Goal: Information Seeking & Learning: Learn about a topic

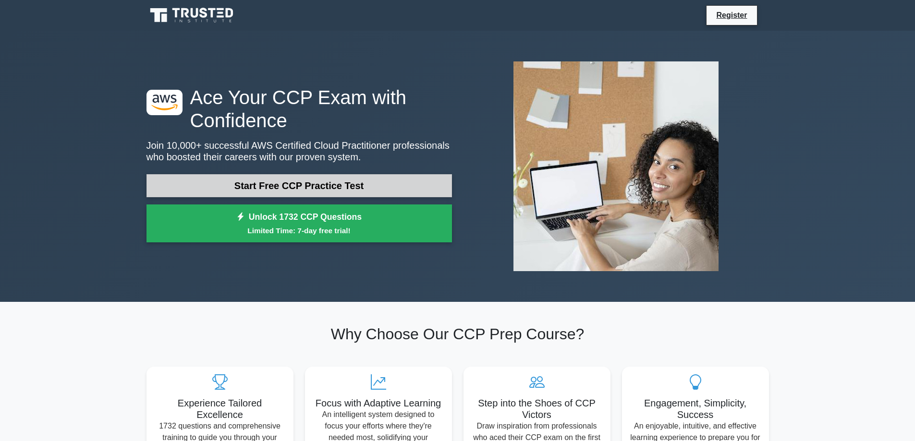
click at [333, 190] on link "Start Free CCP Practice Test" at bounding box center [298, 185] width 305 height 23
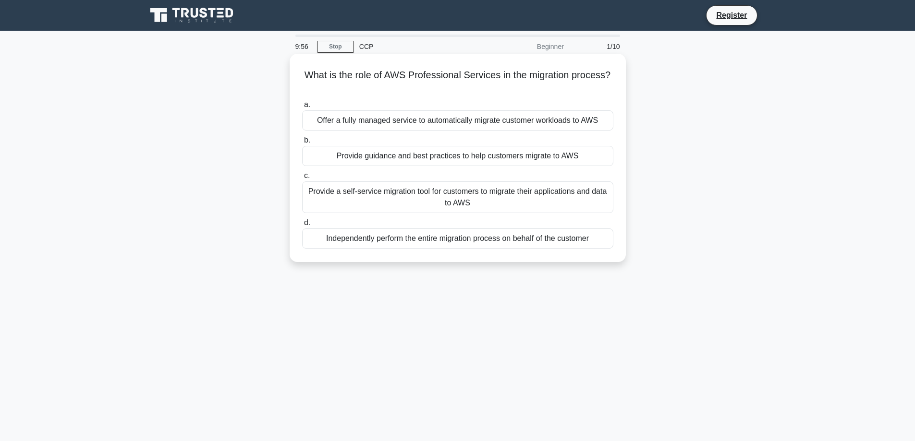
click at [438, 73] on h5 "What is the role of AWS Professional Services in the migration process? .spinne…" at bounding box center [457, 81] width 313 height 24
click at [500, 82] on h5 "What is the role of AWS Professional Services in the migration process? .spinne…" at bounding box center [457, 81] width 313 height 24
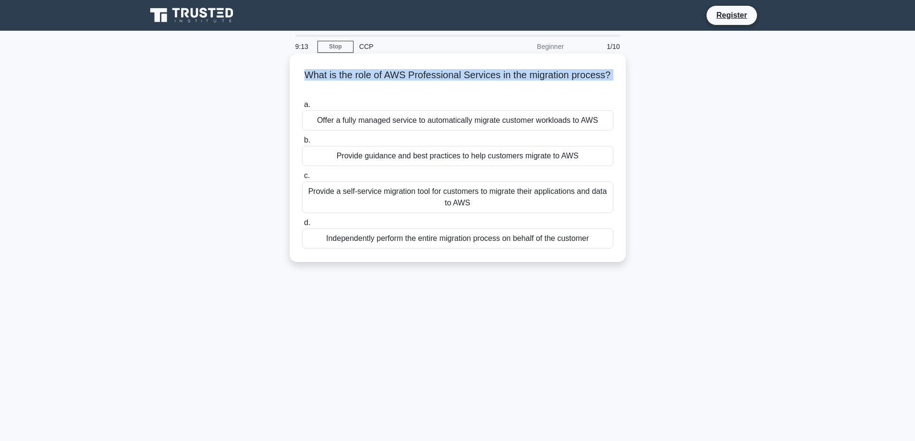
click at [500, 82] on h5 "What is the role of AWS Professional Services in the migration process? .spinne…" at bounding box center [457, 81] width 313 height 24
click at [488, 82] on h5 "What is the role of AWS Professional Services in the migration process? .spinne…" at bounding box center [457, 81] width 313 height 24
click at [474, 154] on div "Provide guidance and best practices to help customers migrate to AWS" at bounding box center [457, 156] width 311 height 20
click at [302, 144] on input "b. Provide guidance and best practices to help customers migrate to AWS" at bounding box center [302, 140] width 0 height 6
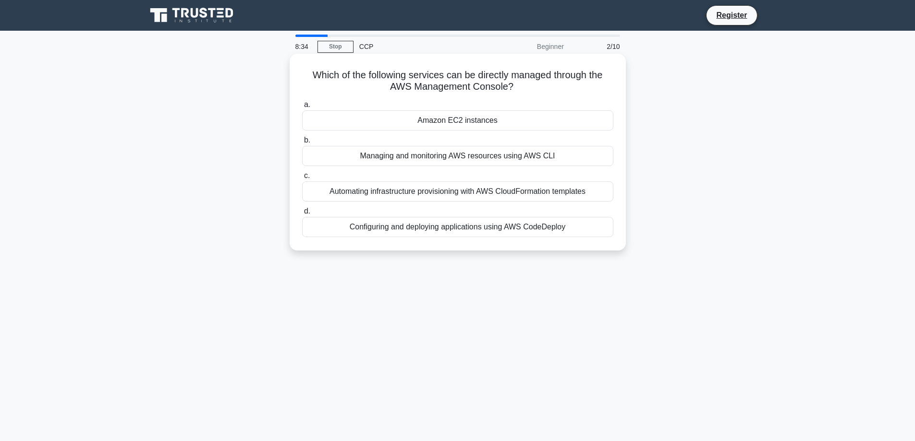
click at [396, 78] on h5 "Which of the following services can be directly managed through the AWS Managem…" at bounding box center [457, 81] width 313 height 24
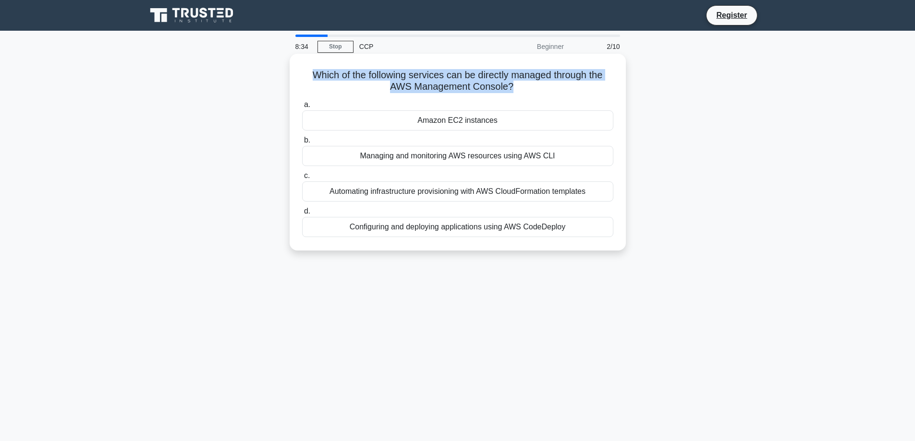
click at [396, 78] on h5 "Which of the following services can be directly managed through the AWS Managem…" at bounding box center [457, 81] width 313 height 24
click at [407, 74] on h5 "Which of the following services can be directly managed through the AWS Managem…" at bounding box center [457, 81] width 313 height 24
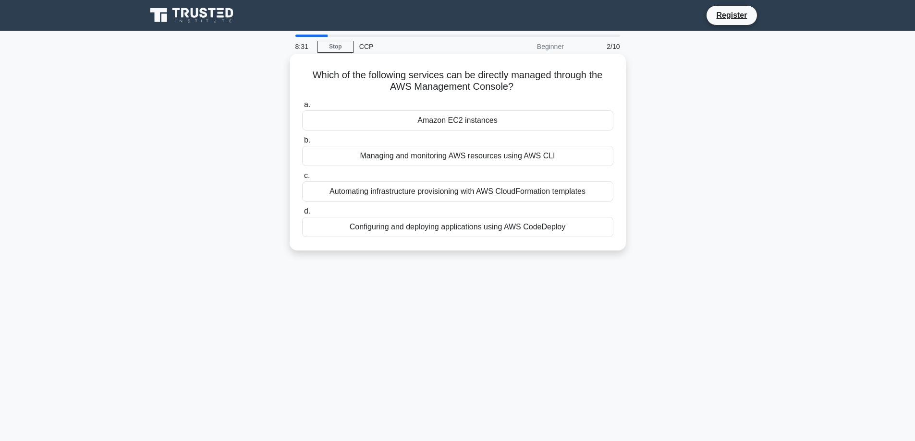
click at [463, 121] on div "Amazon EC2 instances" at bounding box center [457, 120] width 311 height 20
click at [302, 108] on input "a. Amazon EC2 instances" at bounding box center [302, 105] width 0 height 6
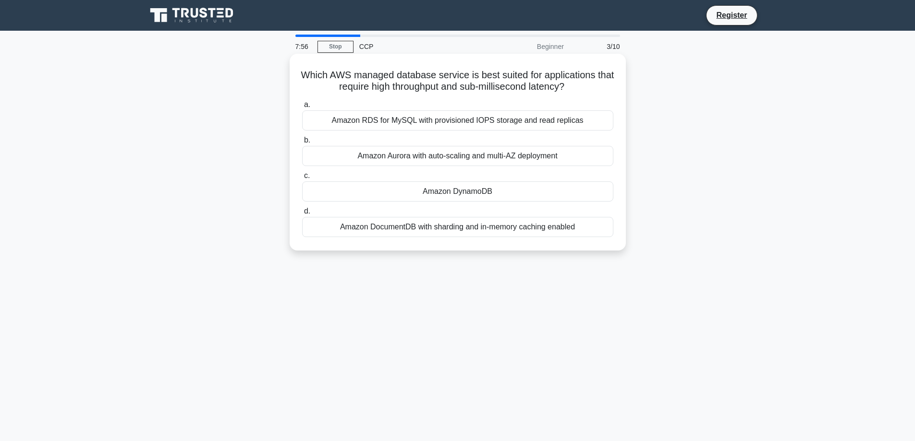
click at [500, 229] on div "Amazon DocumentDB with sharding and in-memory caching enabled" at bounding box center [457, 227] width 311 height 20
click at [302, 215] on input "d. Amazon DocumentDB with sharding and in-memory caching enabled" at bounding box center [302, 211] width 0 height 6
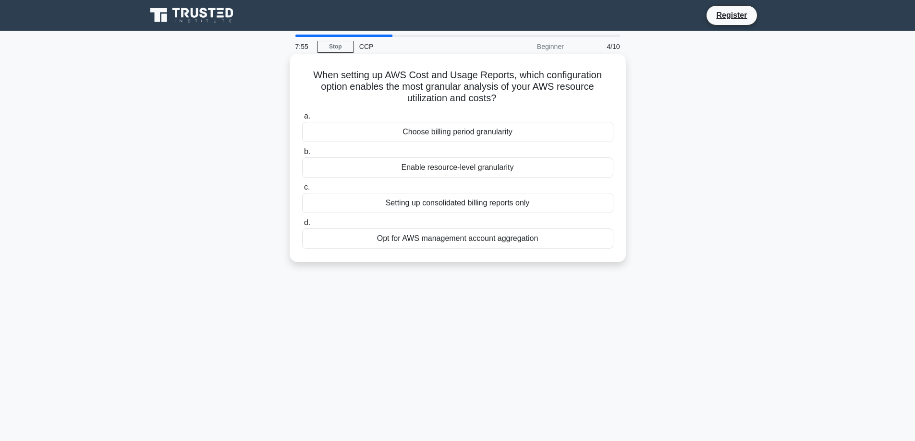
click at [438, 76] on h5 "When setting up AWS Cost and Usage Reports, which configuration option enables …" at bounding box center [457, 87] width 313 height 36
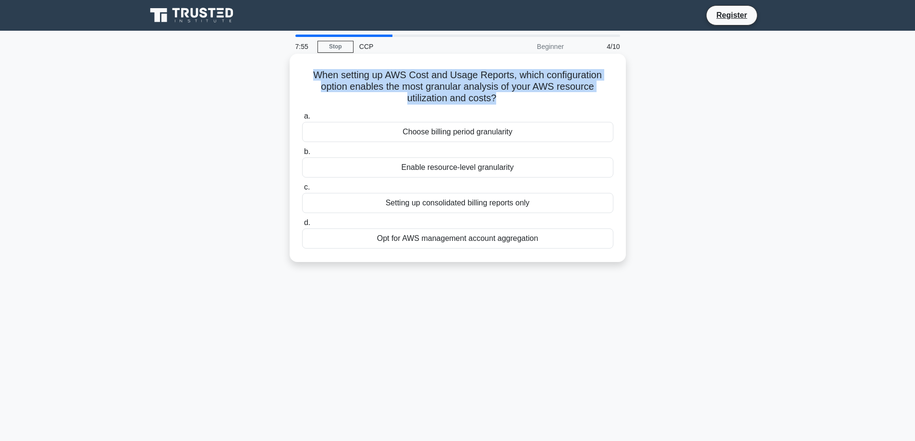
click at [438, 76] on h5 "When setting up AWS Cost and Usage Reports, which configuration option enables …" at bounding box center [457, 87] width 313 height 36
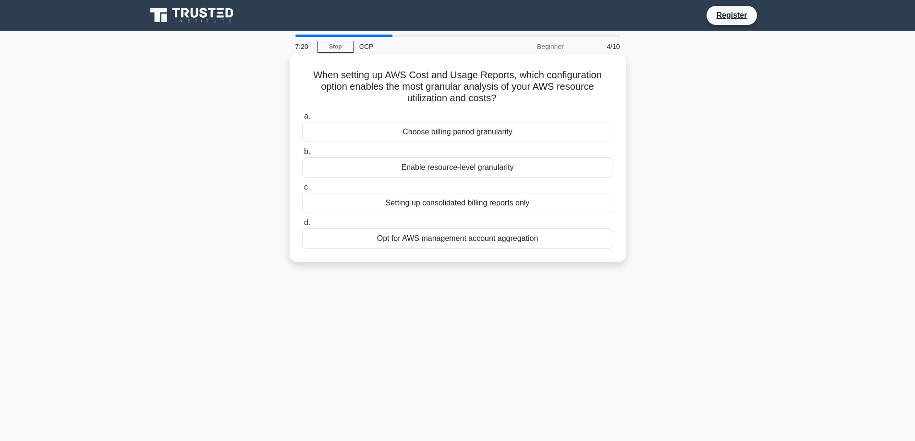
click at [518, 82] on h5 "When setting up AWS Cost and Usage Reports, which configuration option enables …" at bounding box center [457, 87] width 313 height 36
click at [515, 82] on h5 "When setting up AWS Cost and Usage Reports, which configuration option enables …" at bounding box center [457, 87] width 313 height 36
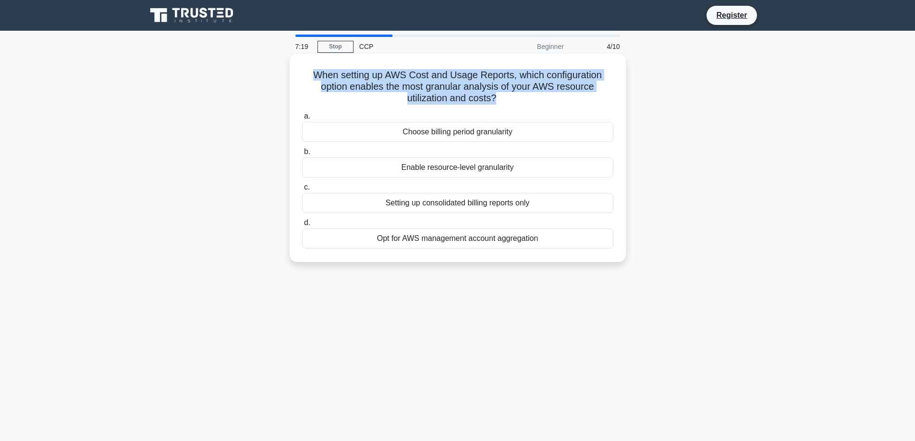
click at [515, 82] on h5 "When setting up AWS Cost and Usage Reports, which configuration option enables …" at bounding box center [457, 87] width 313 height 36
click at [550, 73] on h5 "When setting up AWS Cost and Usage Reports, which configuration option enables …" at bounding box center [457, 87] width 313 height 36
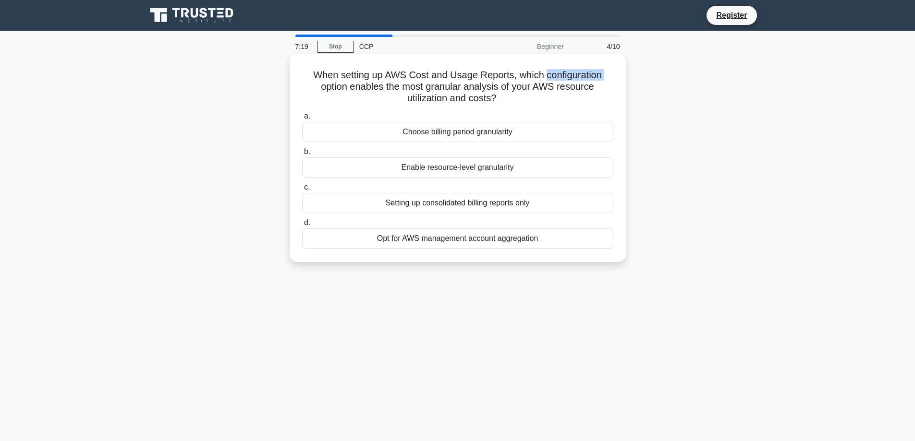
click at [550, 73] on h5 "When setting up AWS Cost and Usage Reports, which configuration option enables …" at bounding box center [457, 87] width 313 height 36
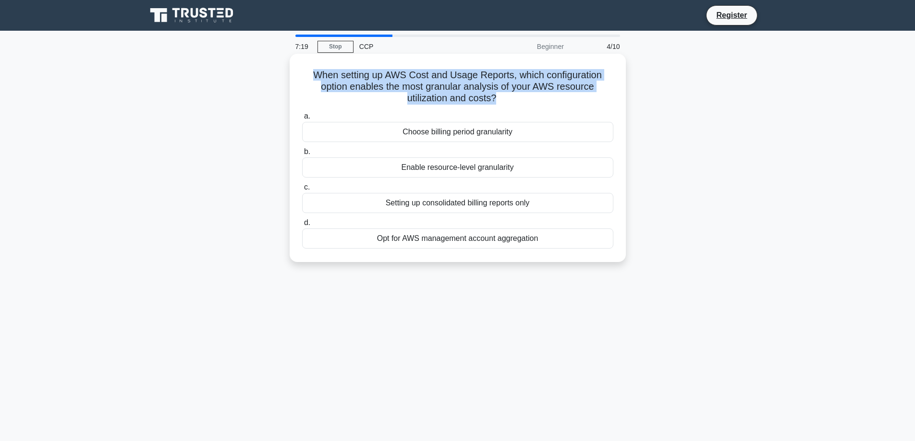
click at [550, 73] on h5 "When setting up AWS Cost and Usage Reports, which configuration option enables …" at bounding box center [457, 87] width 313 height 36
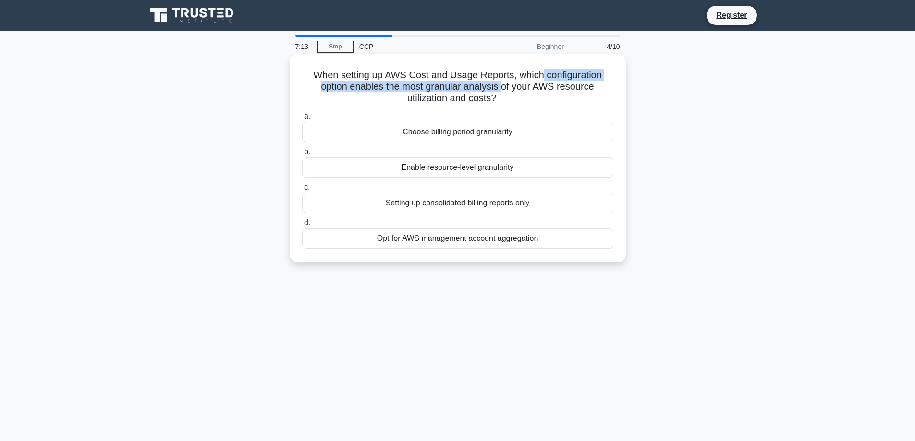
drag, startPoint x: 541, startPoint y: 75, endPoint x: 504, endPoint y: 90, distance: 39.7
click at [504, 90] on h5 "When setting up AWS Cost and Usage Reports, which configuration option enables …" at bounding box center [457, 87] width 313 height 36
click at [510, 82] on h5 "When setting up AWS Cost and Usage Reports, which configuration option enables …" at bounding box center [457, 87] width 313 height 36
drag, startPoint x: 354, startPoint y: 84, endPoint x: 499, endPoint y: 101, distance: 145.6
click at [511, 99] on h5 "When setting up AWS Cost and Usage Reports, which configuration option enables …" at bounding box center [457, 87] width 313 height 36
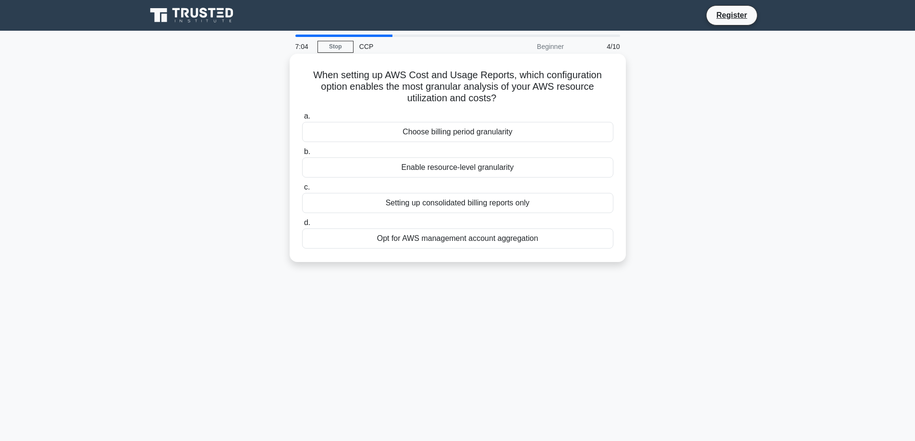
drag, startPoint x: 457, startPoint y: 78, endPoint x: 446, endPoint y: 78, distance: 11.5
click at [456, 78] on h5 "When setting up AWS Cost and Usage Reports, which configuration option enables …" at bounding box center [457, 87] width 313 height 36
drag, startPoint x: 385, startPoint y: 73, endPoint x: 512, endPoint y: 73, distance: 127.7
click at [512, 73] on h5 "When setting up AWS Cost and Usage Reports, which configuration option enables …" at bounding box center [457, 87] width 313 height 36
drag, startPoint x: 430, startPoint y: 87, endPoint x: 536, endPoint y: 89, distance: 105.7
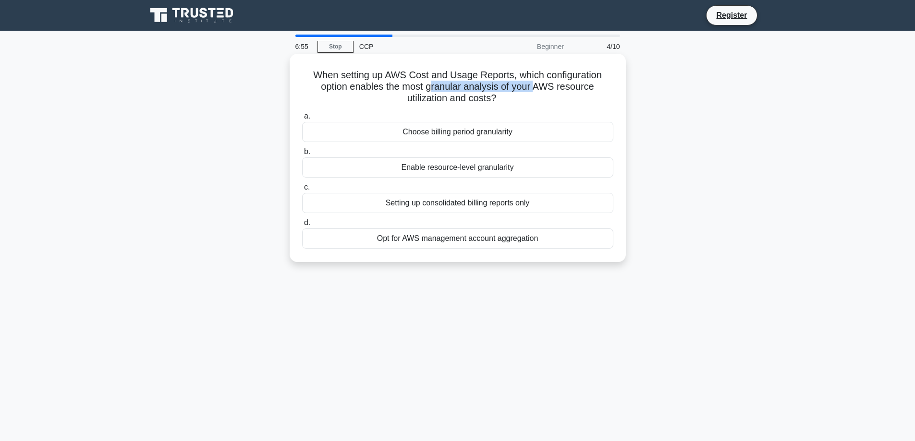
click at [536, 89] on h5 "When setting up AWS Cost and Usage Reports, which configuration option enables …" at bounding box center [457, 87] width 313 height 36
click at [419, 125] on div "Choose billing period granularity" at bounding box center [457, 132] width 311 height 20
click at [302, 120] on input "a. Choose billing period granularity" at bounding box center [302, 116] width 0 height 6
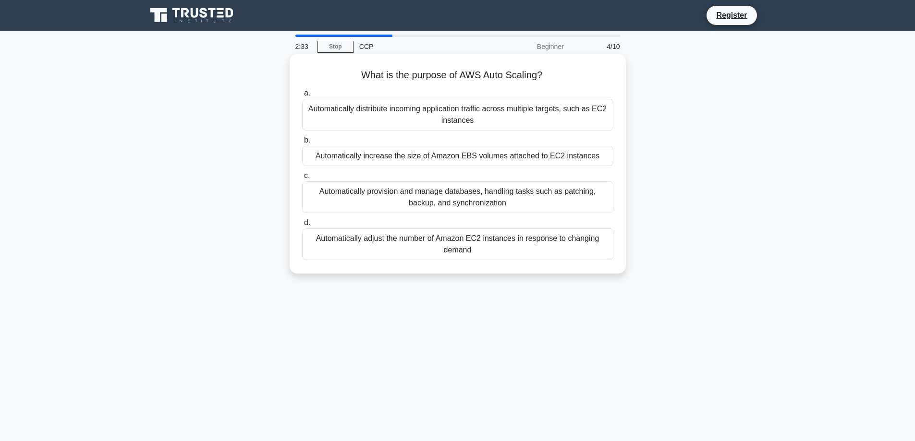
click at [457, 106] on div "Automatically distribute incoming application traffic across multiple targets, …" at bounding box center [457, 115] width 311 height 32
click at [302, 97] on input "a. Automatically distribute incoming application traffic across multiple target…" at bounding box center [302, 93] width 0 height 6
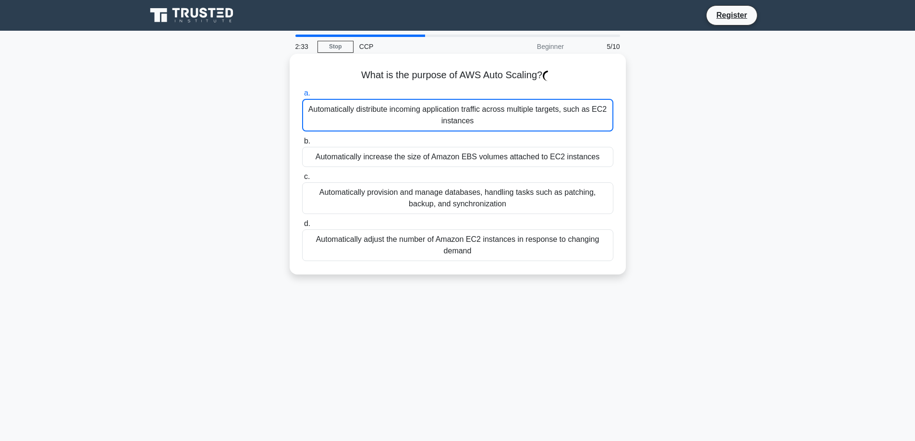
click at [456, 117] on div "Automatically distribute incoming application traffic across multiple targets, …" at bounding box center [457, 115] width 311 height 33
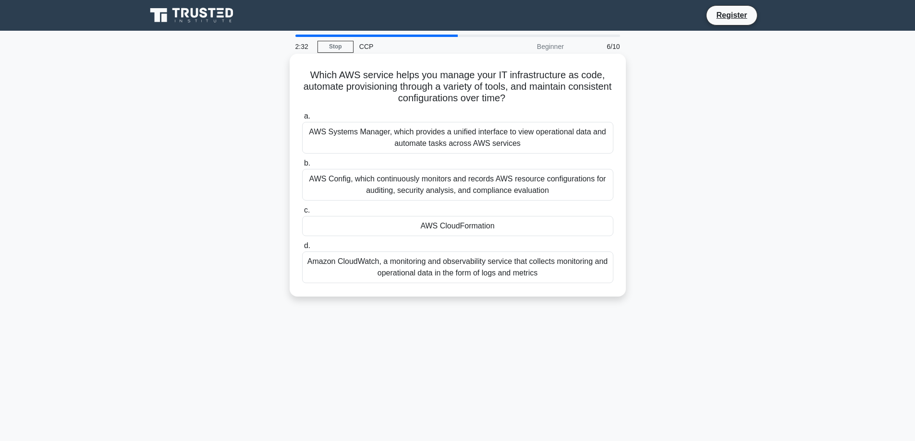
click at [457, 143] on div "AWS Systems Manager, which provides a unified interface to view operational dat…" at bounding box center [457, 138] width 311 height 32
click at [302, 120] on input "a. AWS Systems Manager, which provides a unified interface to view operational …" at bounding box center [302, 116] width 0 height 6
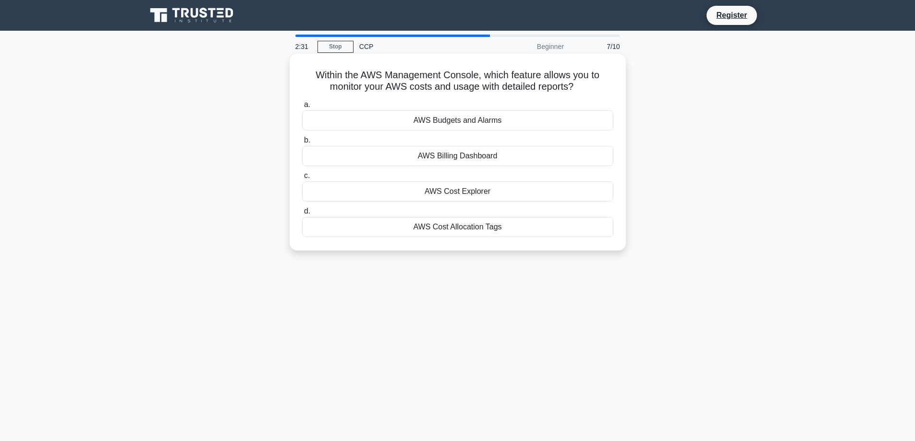
click at [459, 183] on div "AWS Cost Explorer" at bounding box center [457, 192] width 311 height 20
click at [302, 179] on input "c. AWS Cost Explorer" at bounding box center [302, 176] width 0 height 6
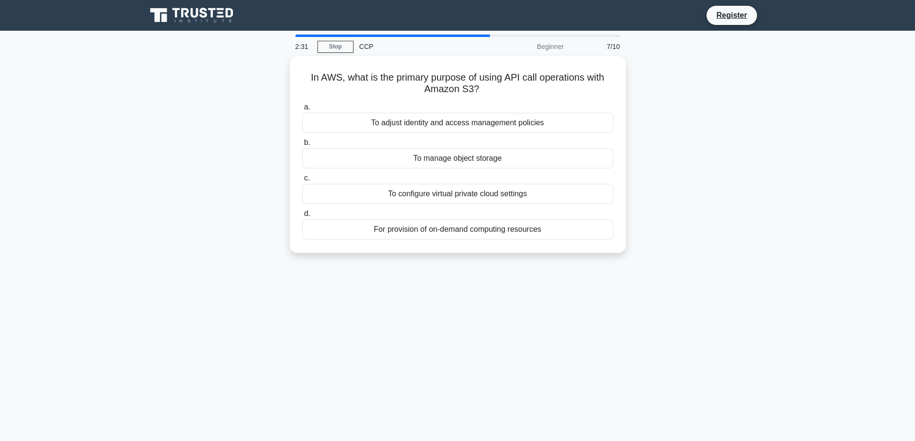
click at [459, 190] on div "To configure virtual private cloud settings" at bounding box center [457, 194] width 311 height 20
click at [302, 182] on input "c. To configure virtual private cloud settings" at bounding box center [302, 178] width 0 height 6
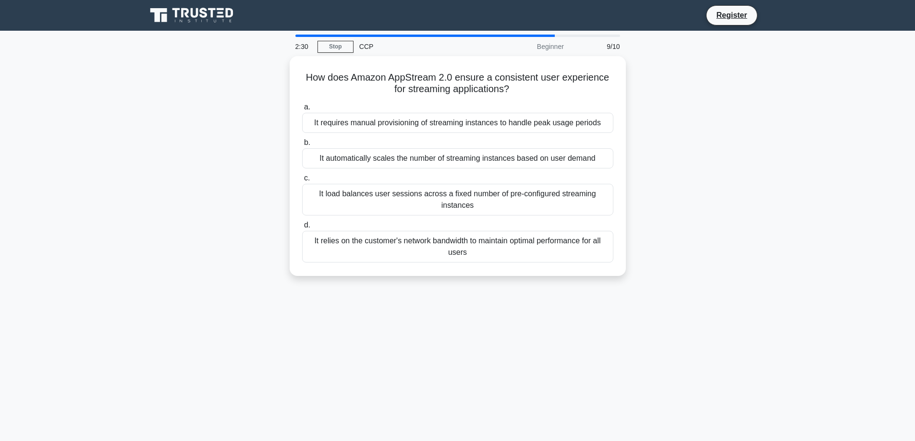
click at [477, 160] on div "It automatically scales the number of streaming instances based on user demand" at bounding box center [457, 158] width 311 height 20
click at [302, 146] on input "b. It automatically scales the number of streaming instances based on user dema…" at bounding box center [302, 143] width 0 height 6
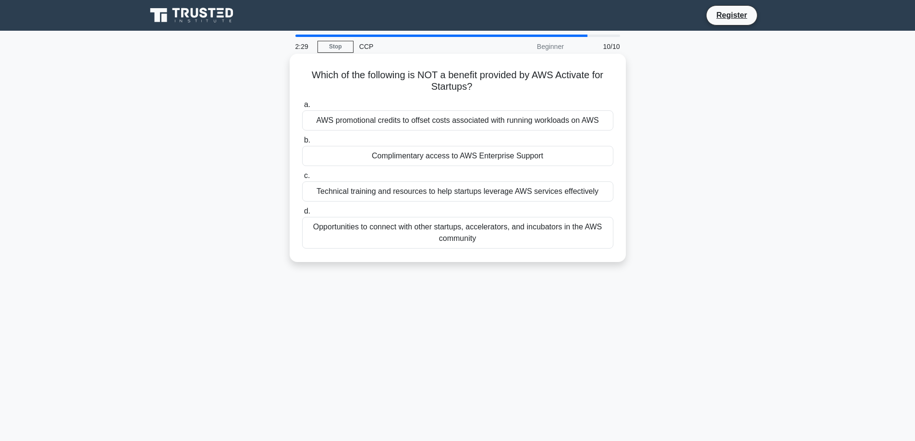
click at [478, 186] on div "Technical training and resources to help startups leverage AWS services effecti…" at bounding box center [457, 192] width 311 height 20
click at [302, 179] on input "c. Technical training and resources to help startups leverage AWS services effe…" at bounding box center [302, 176] width 0 height 6
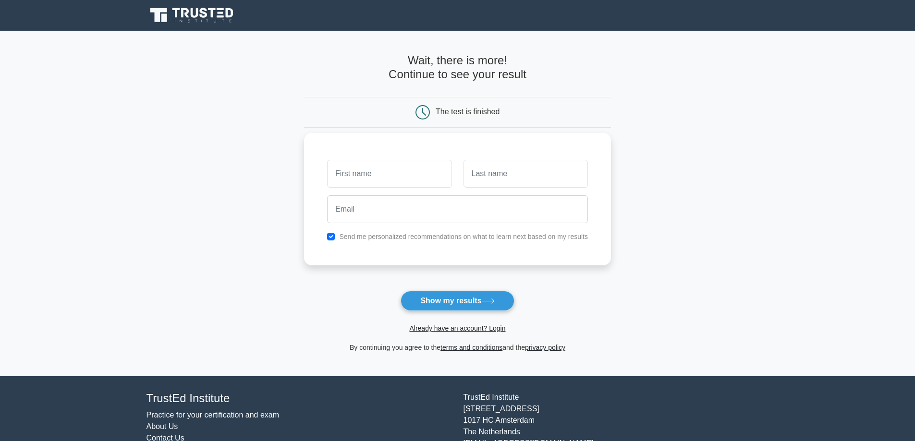
click at [501, 136] on div "Send me personalized recommendations on what to learn next based on my results" at bounding box center [457, 199] width 307 height 133
